Goal: Task Accomplishment & Management: Complete application form

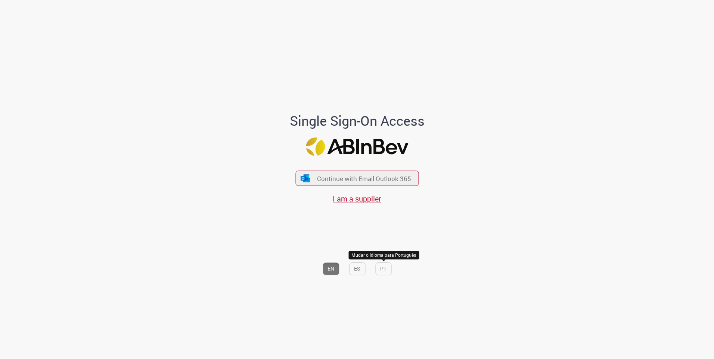
click at [381, 270] on button "PT" at bounding box center [383, 268] width 16 height 13
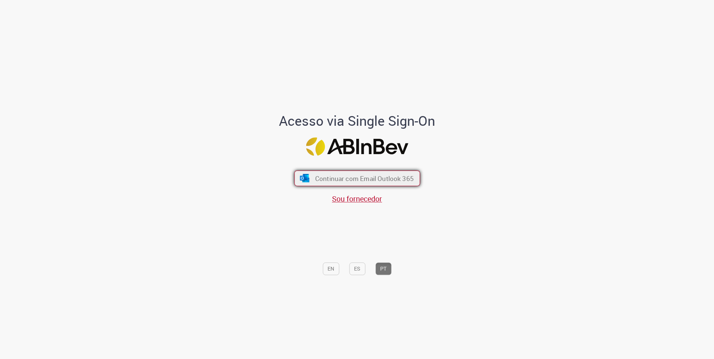
click at [358, 172] on button "Continuar com Email Outlook 365" at bounding box center [357, 179] width 126 height 16
